Goal: Task Accomplishment & Management: Complete application form

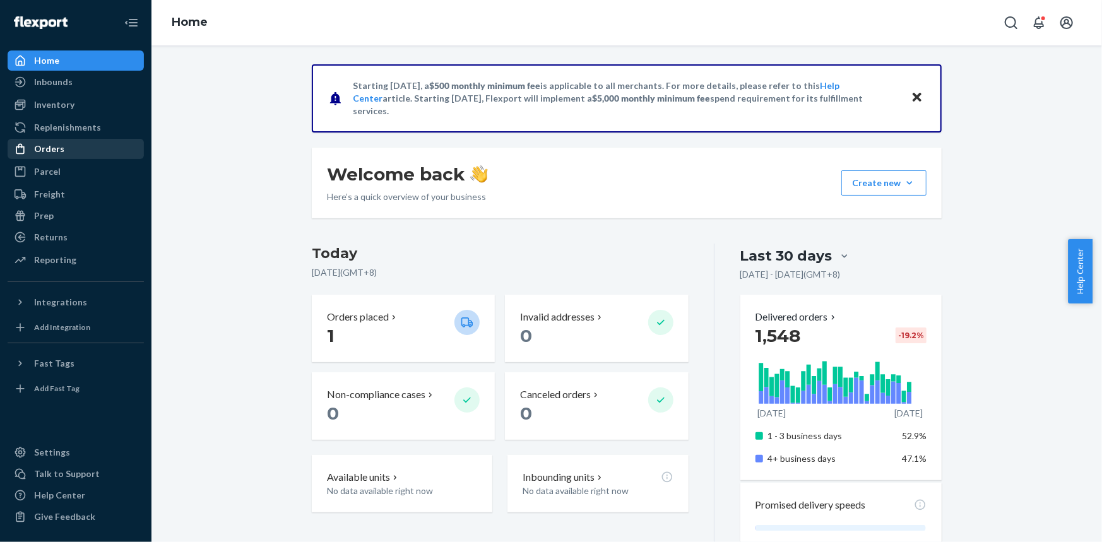
click at [92, 144] on div "Orders" at bounding box center [76, 149] width 134 height 18
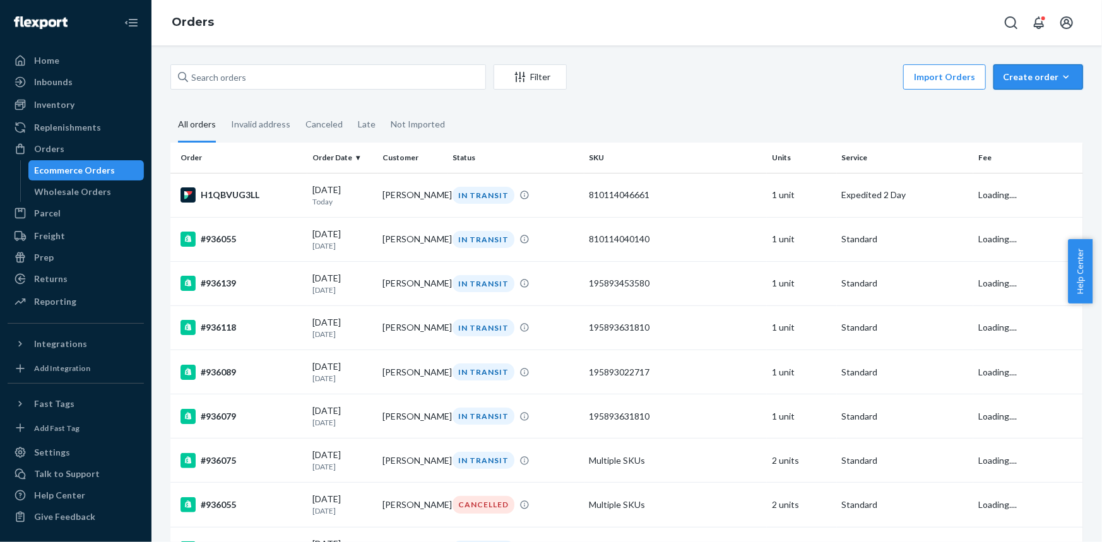
click at [1008, 72] on div "Create order" at bounding box center [1038, 77] width 71 height 13
click at [1013, 105] on span "Ecommerce order" at bounding box center [1046, 107] width 78 height 9
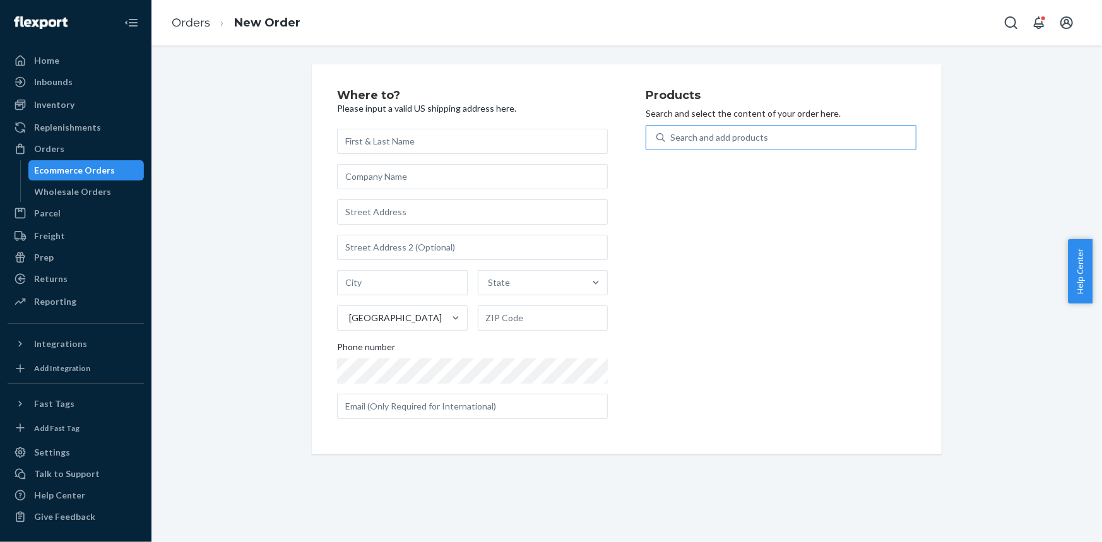
click at [802, 141] on div "Search and add products" at bounding box center [790, 137] width 251 height 23
click at [672, 141] on input "Search and add products" at bounding box center [670, 137] width 1 height 13
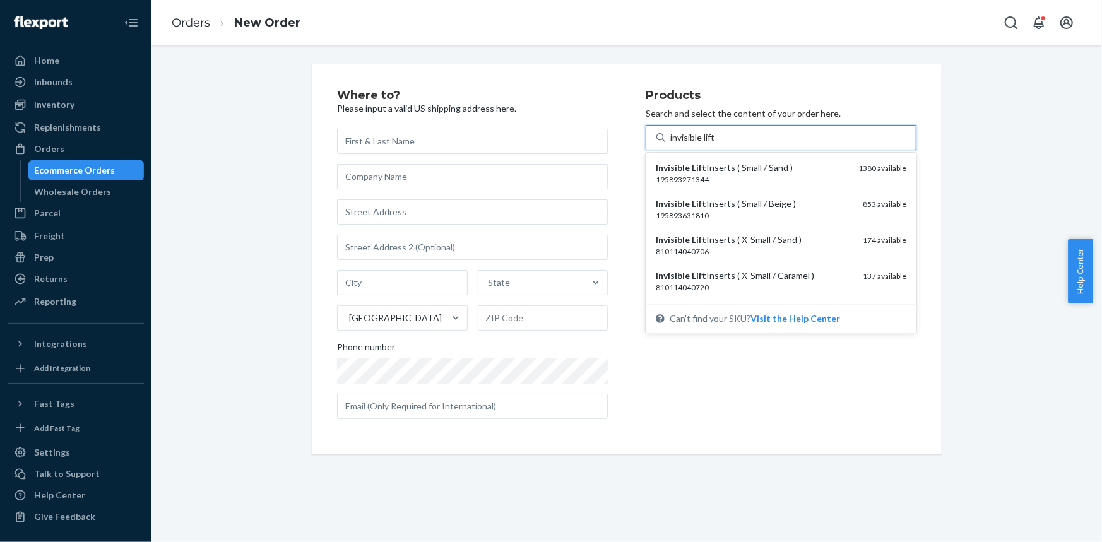
type input "invisible lift"
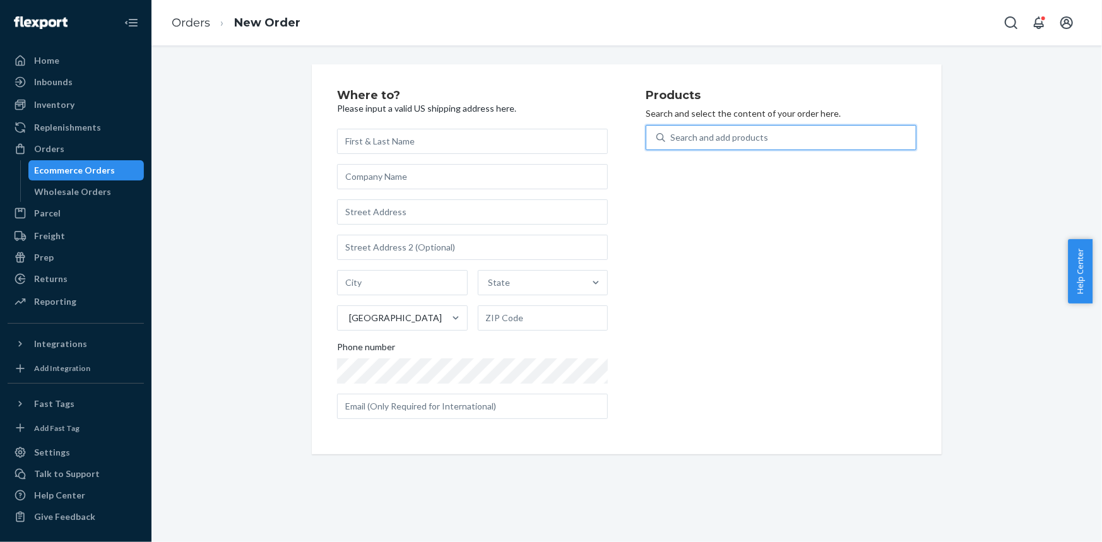
click at [777, 136] on div "Search and add products" at bounding box center [790, 137] width 251 height 23
click at [672, 136] on input "0 results available. Use Up and Down to choose options, press Enter to select t…" at bounding box center [670, 137] width 1 height 13
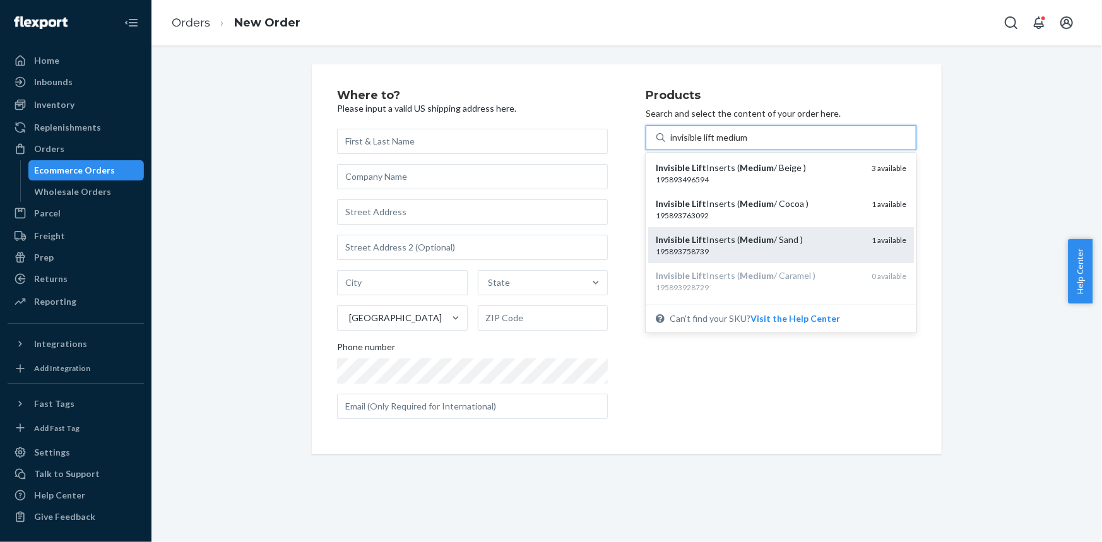
scroll to position [63, 0]
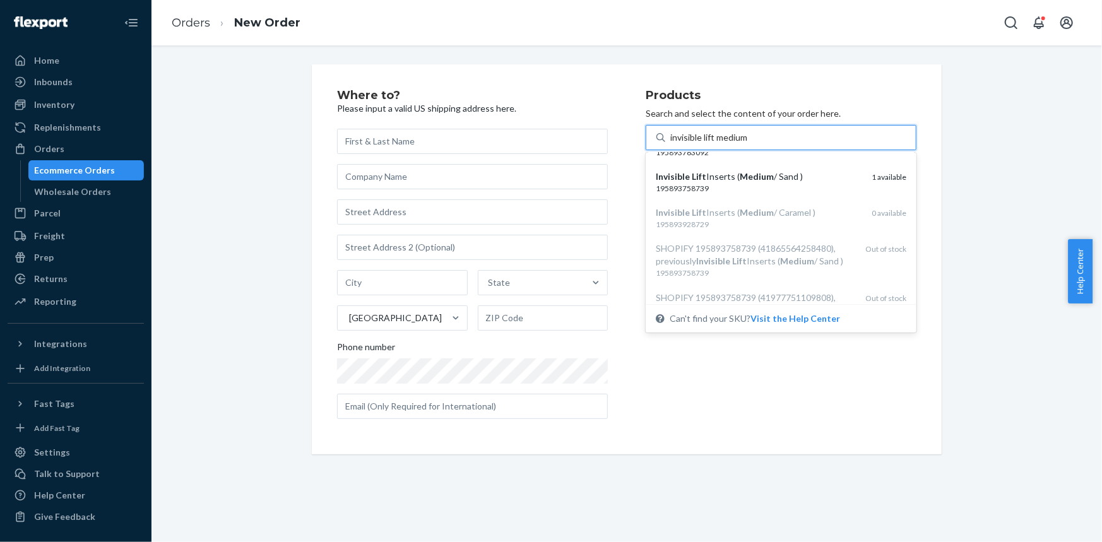
type input "invisible lift medium"
